Goal: Task Accomplishment & Management: Manage account settings

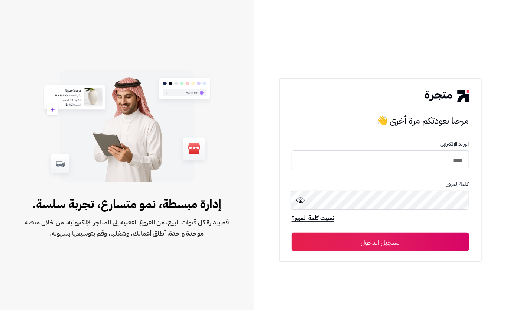
type input "****"
click at [352, 234] on button "تسجيل الدخول" at bounding box center [381, 241] width 178 height 19
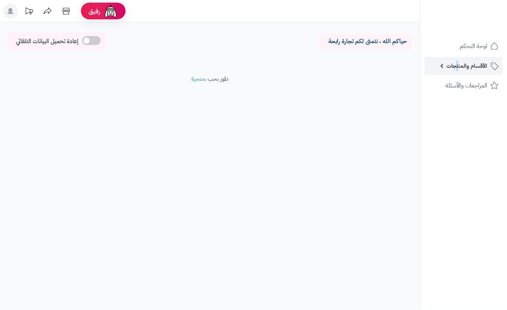
click at [459, 67] on span "الأقسام والمنتجات" at bounding box center [467, 66] width 41 height 10
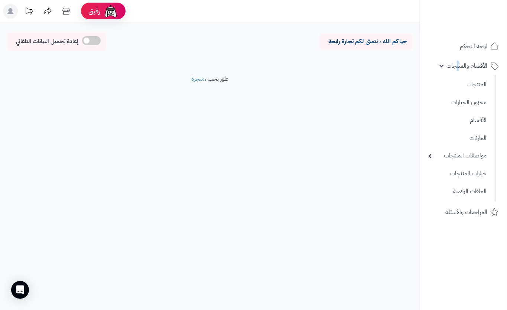
click at [457, 55] on ul "لوحة التحكم الأقسام والمنتجات المنتجات مخزون الخيارات الأقسام الماركات مواصفات …" at bounding box center [463, 129] width 87 height 184
click at [457, 67] on span "الأقسام والمنتجات" at bounding box center [467, 66] width 41 height 10
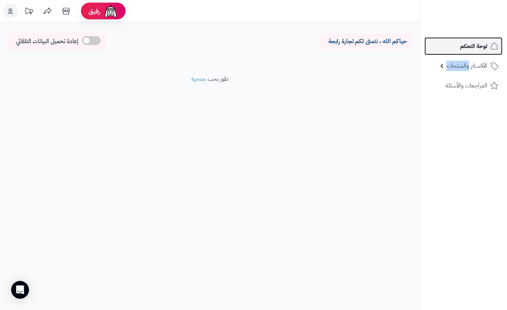
click at [475, 52] on link "لوحة التحكم" at bounding box center [464, 46] width 78 height 18
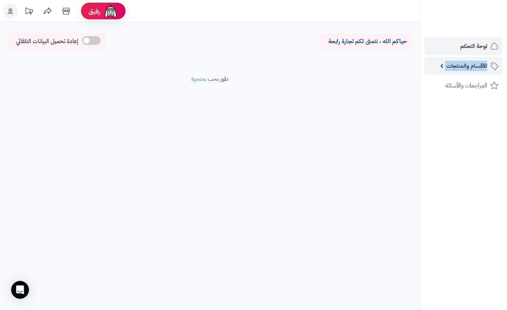
click at [451, 68] on span "الأقسام والمنتجات" at bounding box center [467, 66] width 41 height 10
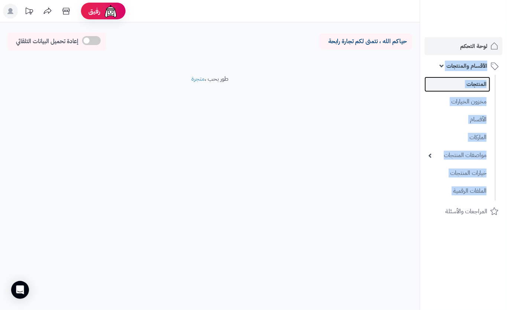
click at [462, 87] on link "المنتجات" at bounding box center [458, 84] width 66 height 15
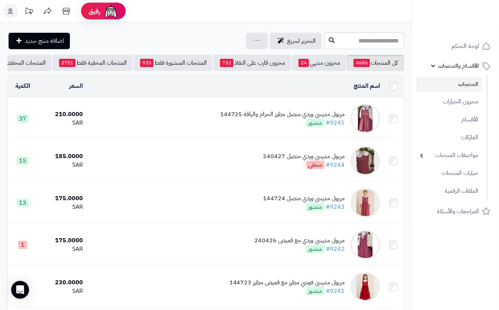
click at [168, 117] on td "مريول مدرسي وردي متصل مطرز الحزام والياقة 144725 #9245 منشور" at bounding box center [234, 119] width 297 height 42
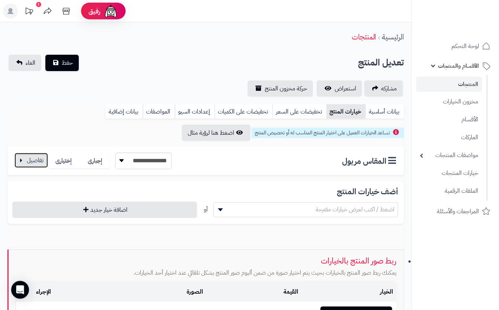
click at [27, 161] on button "button" at bounding box center [30, 160] width 33 height 15
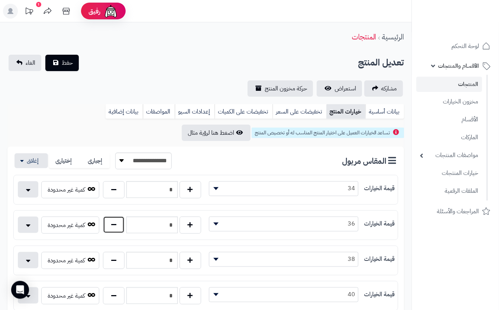
click at [119, 230] on button "button" at bounding box center [114, 224] width 22 height 17
type input "*"
click at [123, 61] on div "تعديل المنتج حفظ الغاء" at bounding box center [205, 63] width 397 height 16
click at [69, 55] on button "حفظ" at bounding box center [61, 62] width 33 height 16
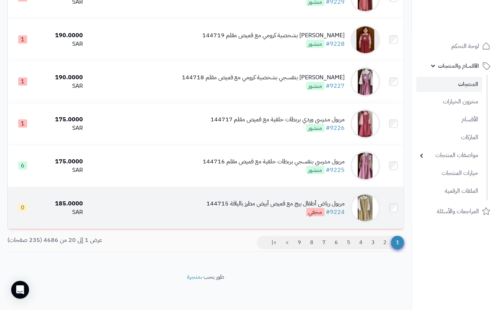
scroll to position [753, 0]
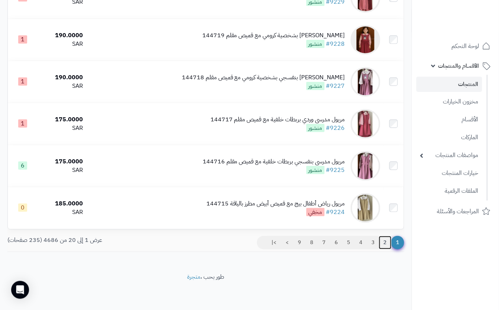
click at [384, 244] on link "2" at bounding box center [385, 242] width 13 height 13
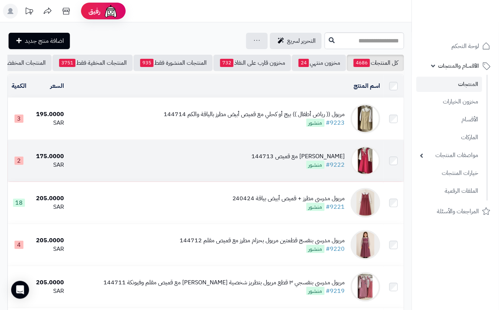
click at [196, 170] on td "مريول مدرسي فوشي مع قميص 144713 #9222 منشور" at bounding box center [225, 161] width 316 height 42
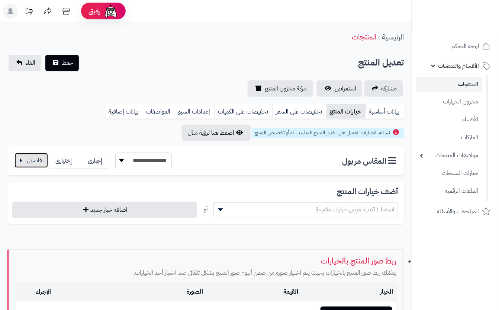
click at [26, 162] on button "button" at bounding box center [30, 160] width 33 height 15
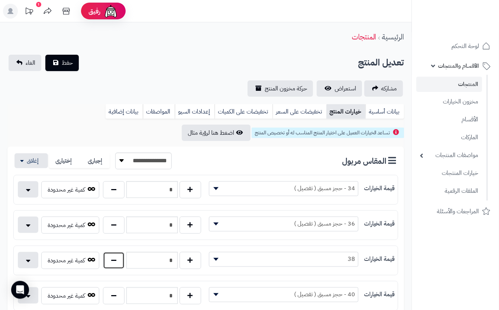
drag, startPoint x: 116, startPoint y: 262, endPoint x: 122, endPoint y: 236, distance: 26.0
click at [116, 259] on button "button" at bounding box center [114, 260] width 22 height 17
type input "*"
click at [166, 73] on div "**********" at bounding box center [206, 76] width 412 height 42
click at [130, 46] on div "الرئيسية المنتجات" at bounding box center [206, 37] width 412 height 20
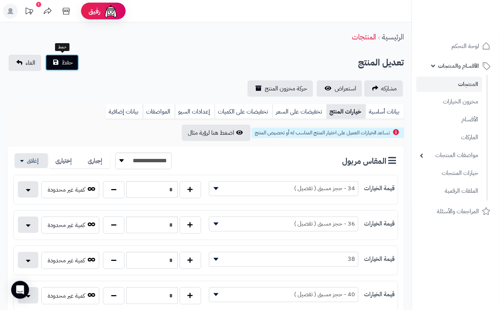
click at [73, 62] on button "حفظ" at bounding box center [61, 62] width 33 height 16
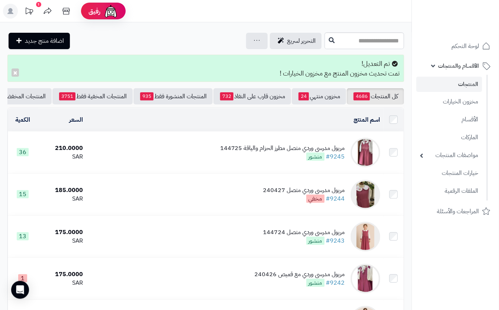
click at [291, 161] on div "مريول مدرسي وردي متصل مطرز الحزام والياقة 144725 #9245 منشور" at bounding box center [282, 152] width 125 height 17
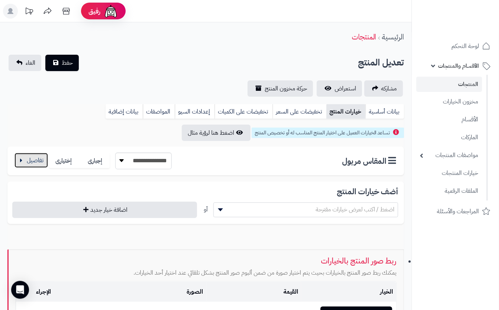
click at [40, 164] on button "button" at bounding box center [30, 160] width 33 height 15
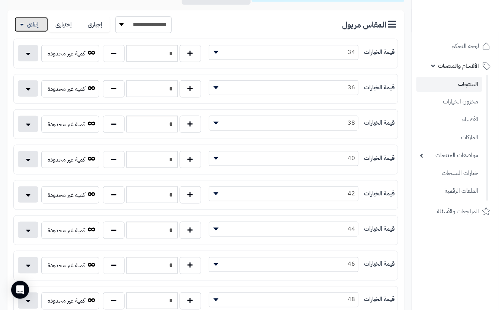
scroll to position [149, 0]
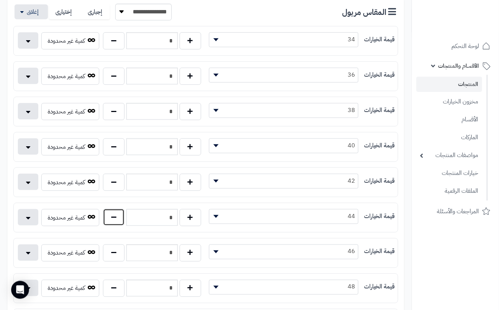
click at [109, 222] on button "button" at bounding box center [114, 217] width 22 height 17
type input "*"
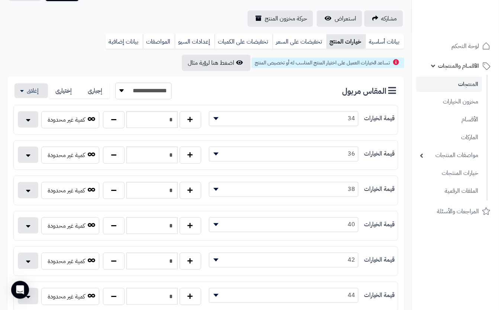
scroll to position [0, 0]
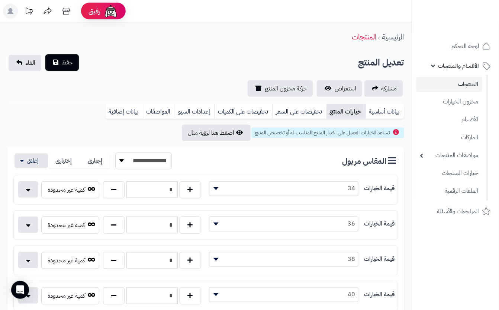
drag, startPoint x: 114, startPoint y: 57, endPoint x: 73, endPoint y: 64, distance: 42.2
click at [114, 57] on div "تعديل المنتج حفظ الغاء" at bounding box center [205, 63] width 397 height 16
click at [66, 62] on span "حفظ" at bounding box center [67, 62] width 11 height 9
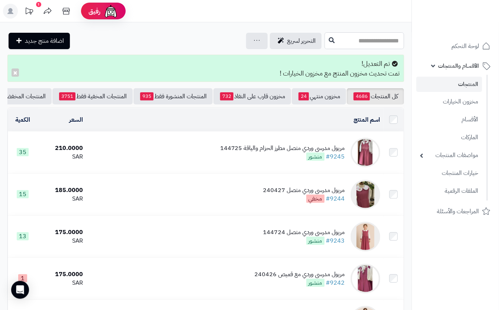
click at [325, 33] on input "text" at bounding box center [365, 40] width 80 height 17
